Goal: Transaction & Acquisition: Purchase product/service

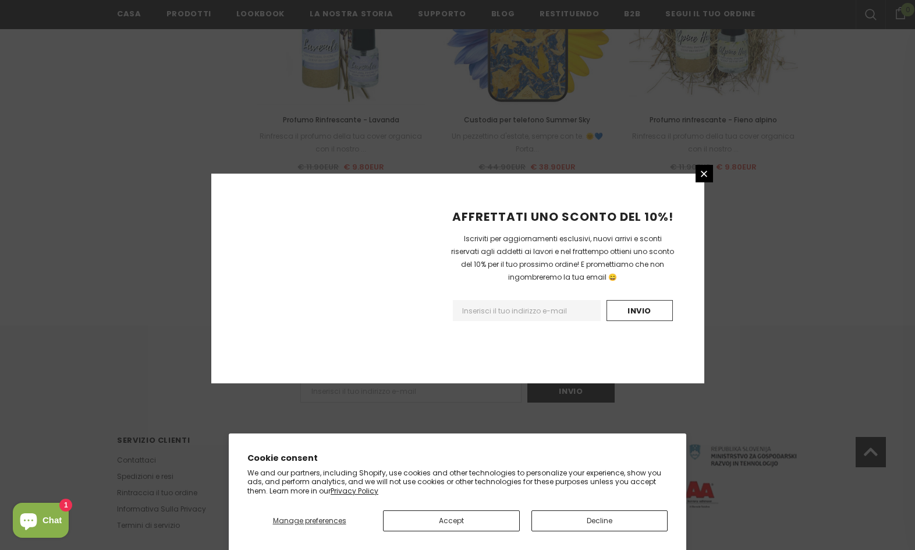
scroll to position [1265, 0]
